Goal: Transaction & Acquisition: Subscribe to service/newsletter

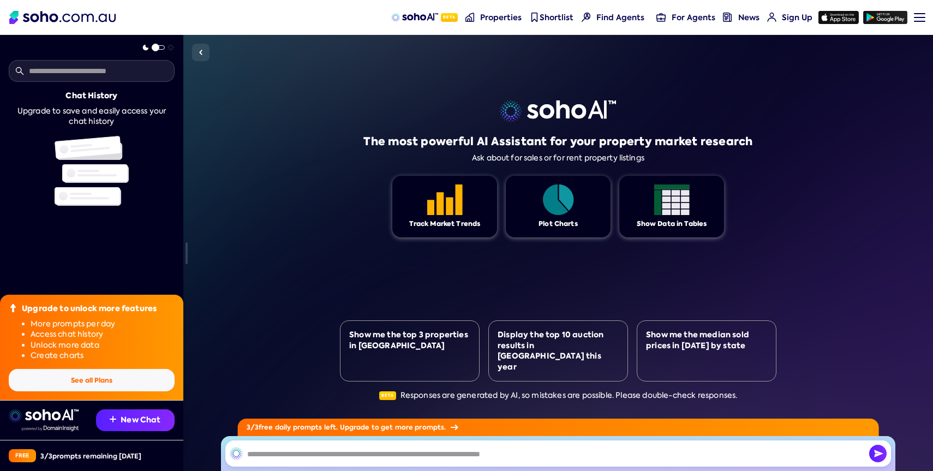
click at [77, 380] on button "See all Plans" at bounding box center [92, 380] width 166 height 22
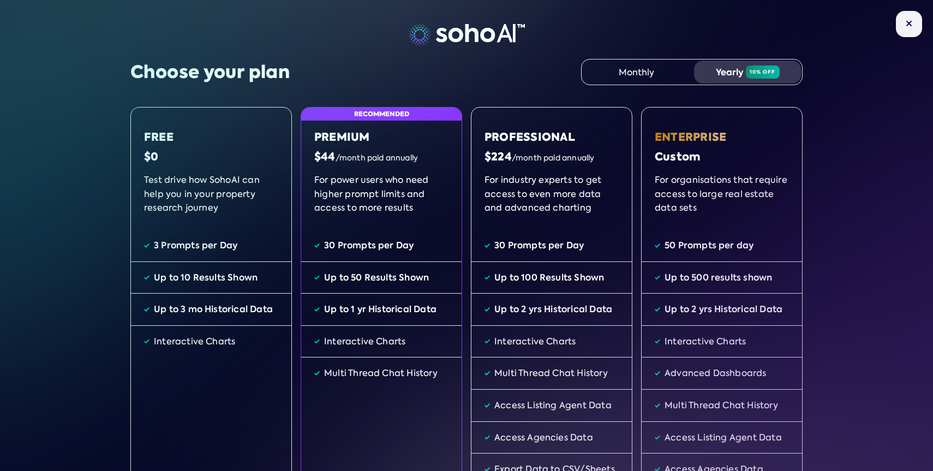
click at [460, 36] on img at bounding box center [467, 35] width 116 height 22
click at [906, 24] on img at bounding box center [909, 23] width 7 height 7
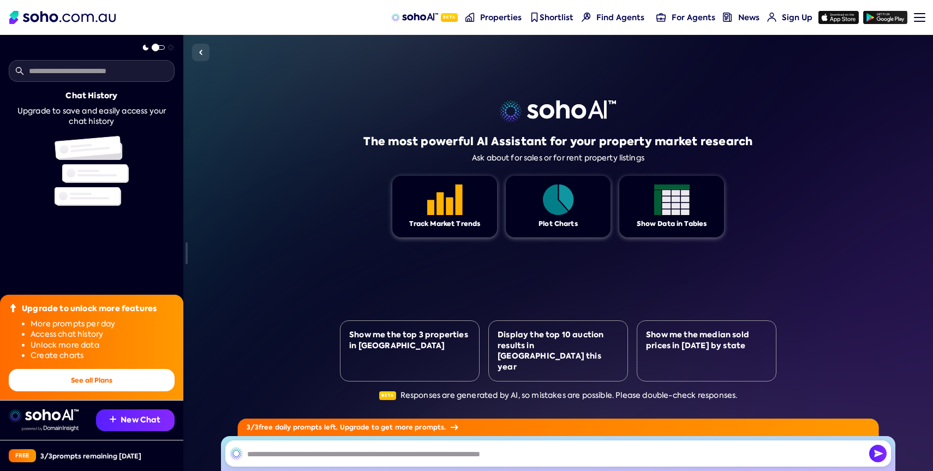
click at [68, 10] on link at bounding box center [63, 17] width 103 height 35
click at [59, 429] on img at bounding box center [50, 428] width 57 height 5
